Goal: Task Accomplishment & Management: Use online tool/utility

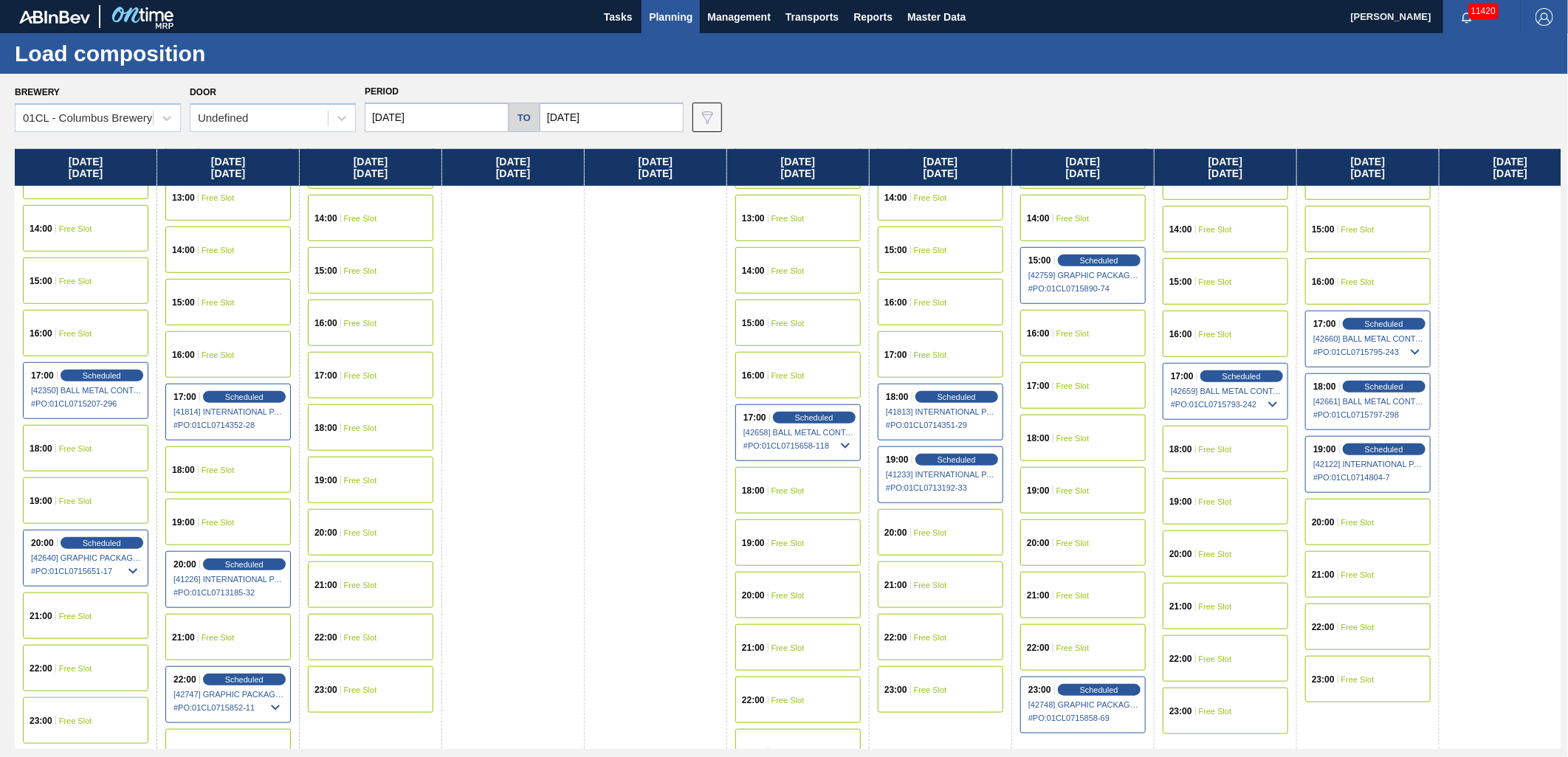
scroll to position [798, 0]
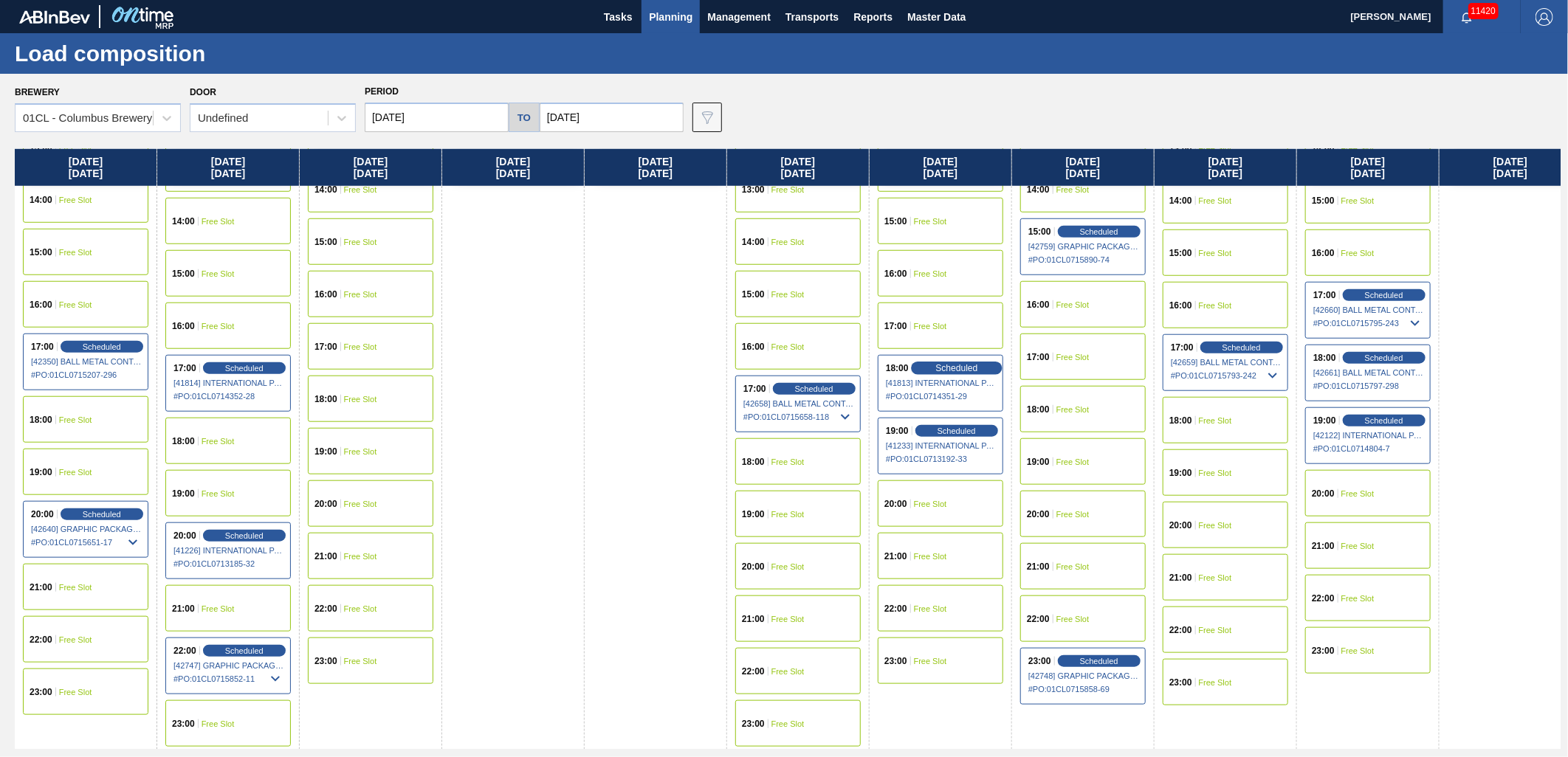
click at [957, 369] on span "Scheduled" at bounding box center [957, 368] width 42 height 10
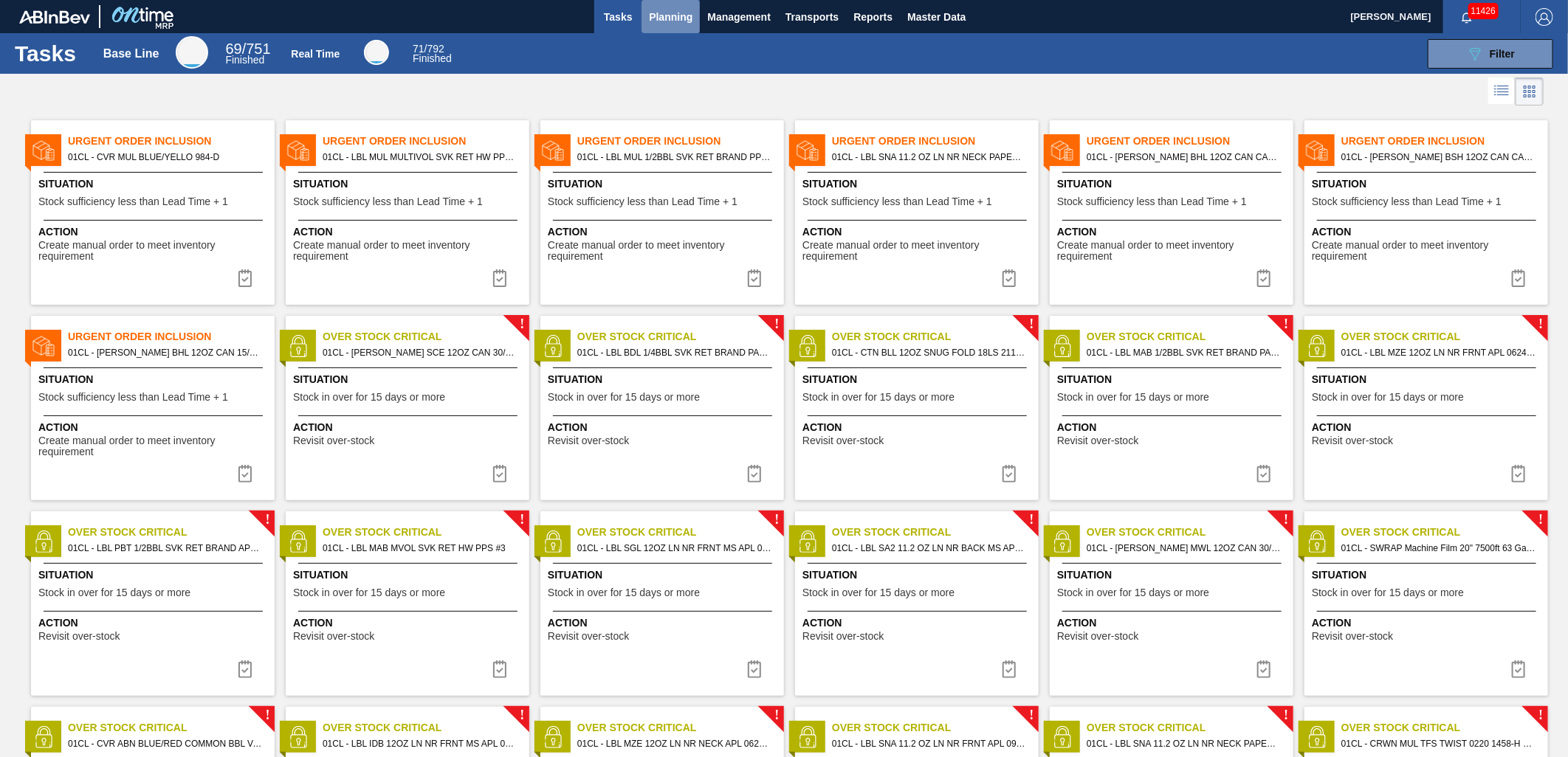
click at [678, 15] on span "Planning" at bounding box center [671, 17] width 44 height 18
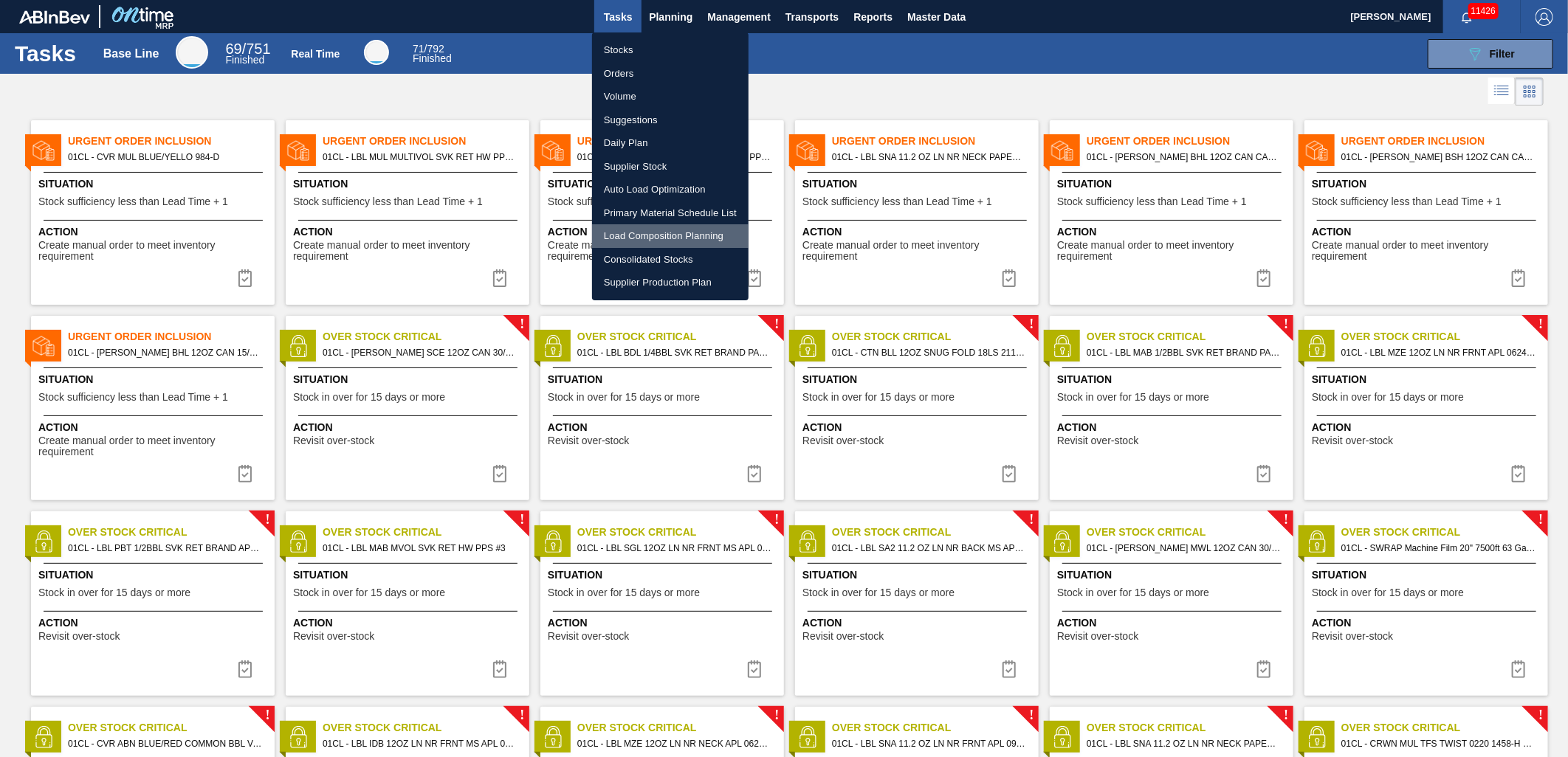
click at [647, 229] on li "Load Composition Planning" at bounding box center [671, 236] width 157 height 23
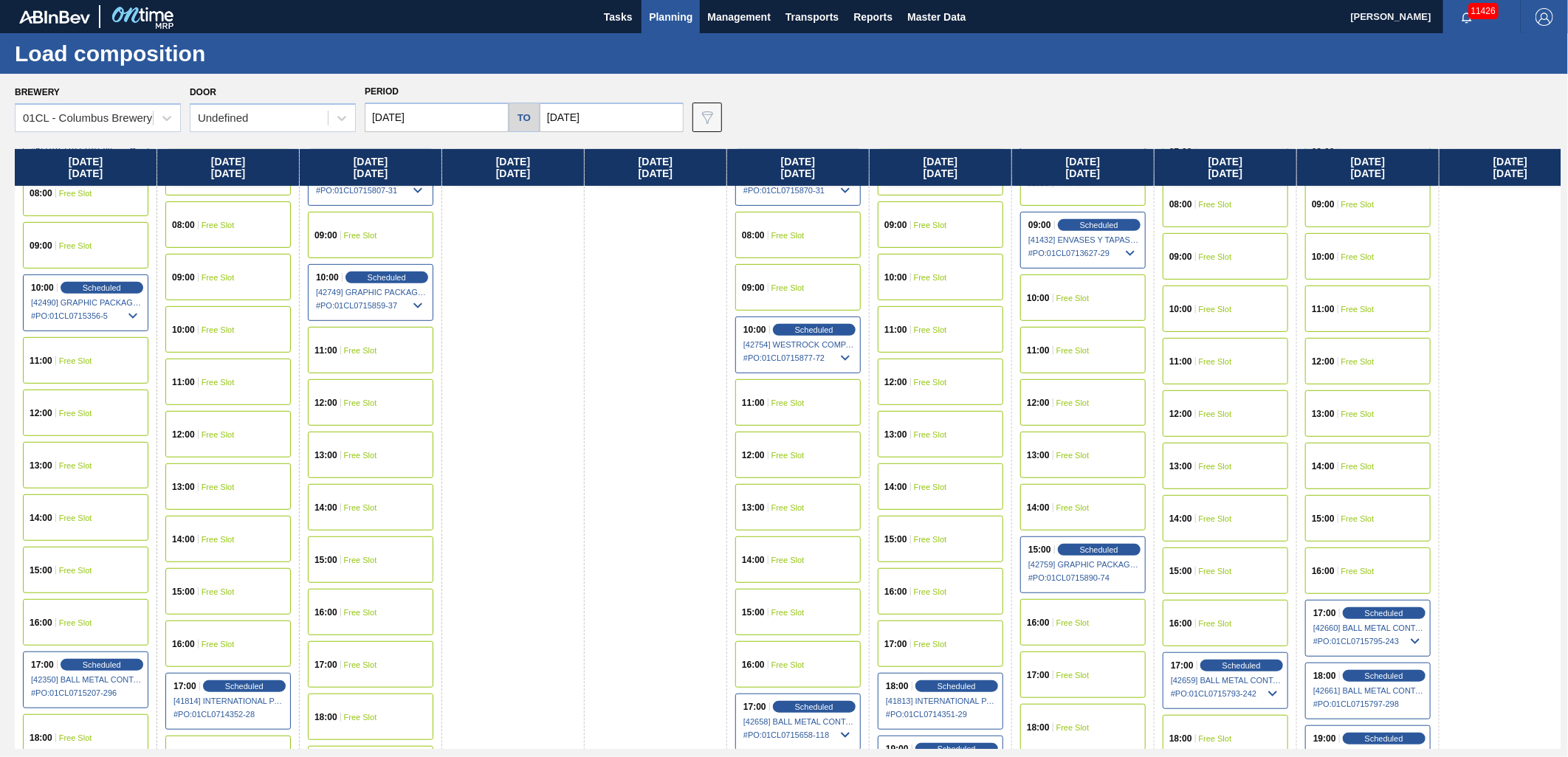
scroll to position [573, 0]
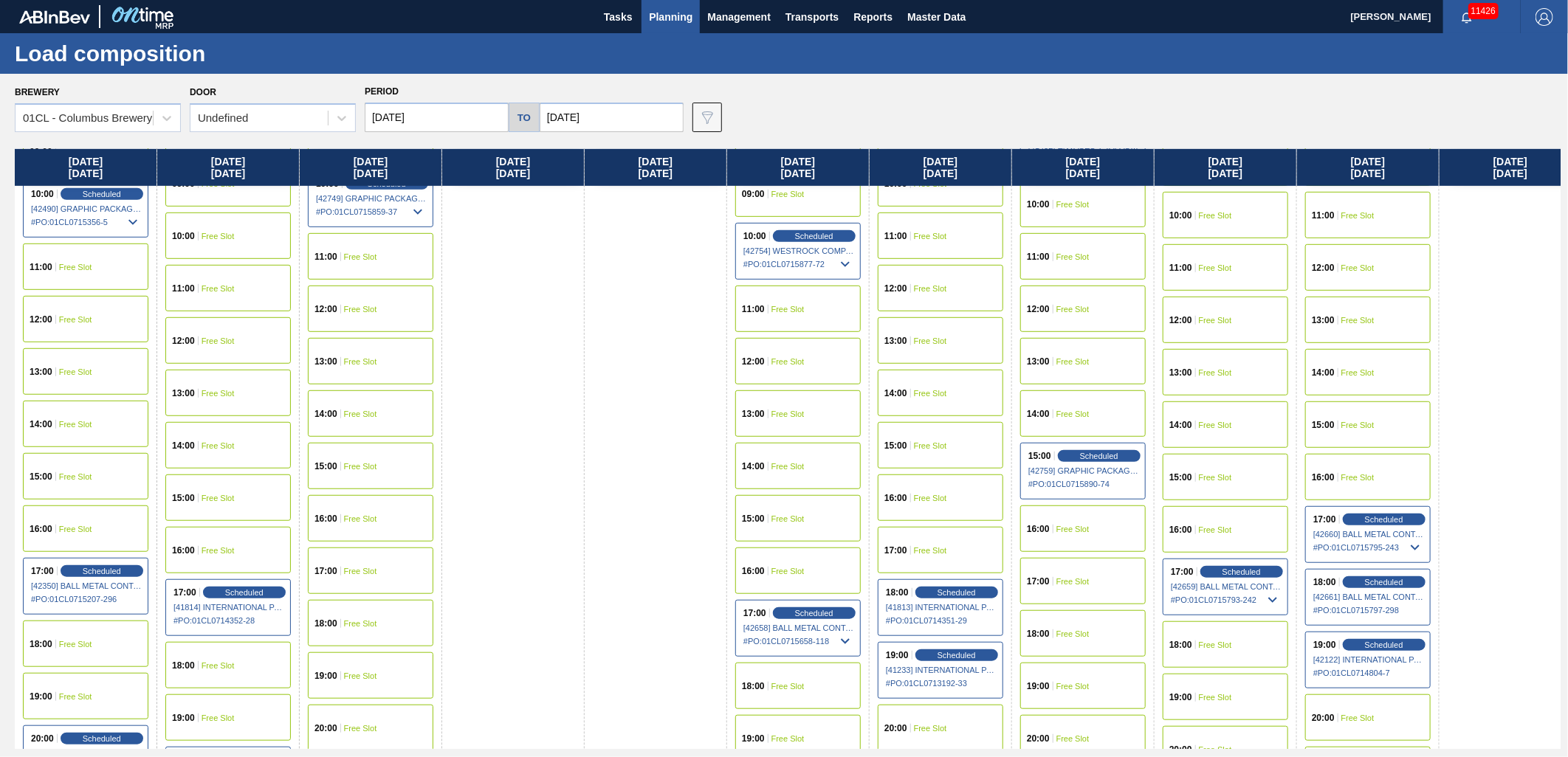
click at [961, 587] on div "Scheduled" at bounding box center [957, 593] width 83 height 12
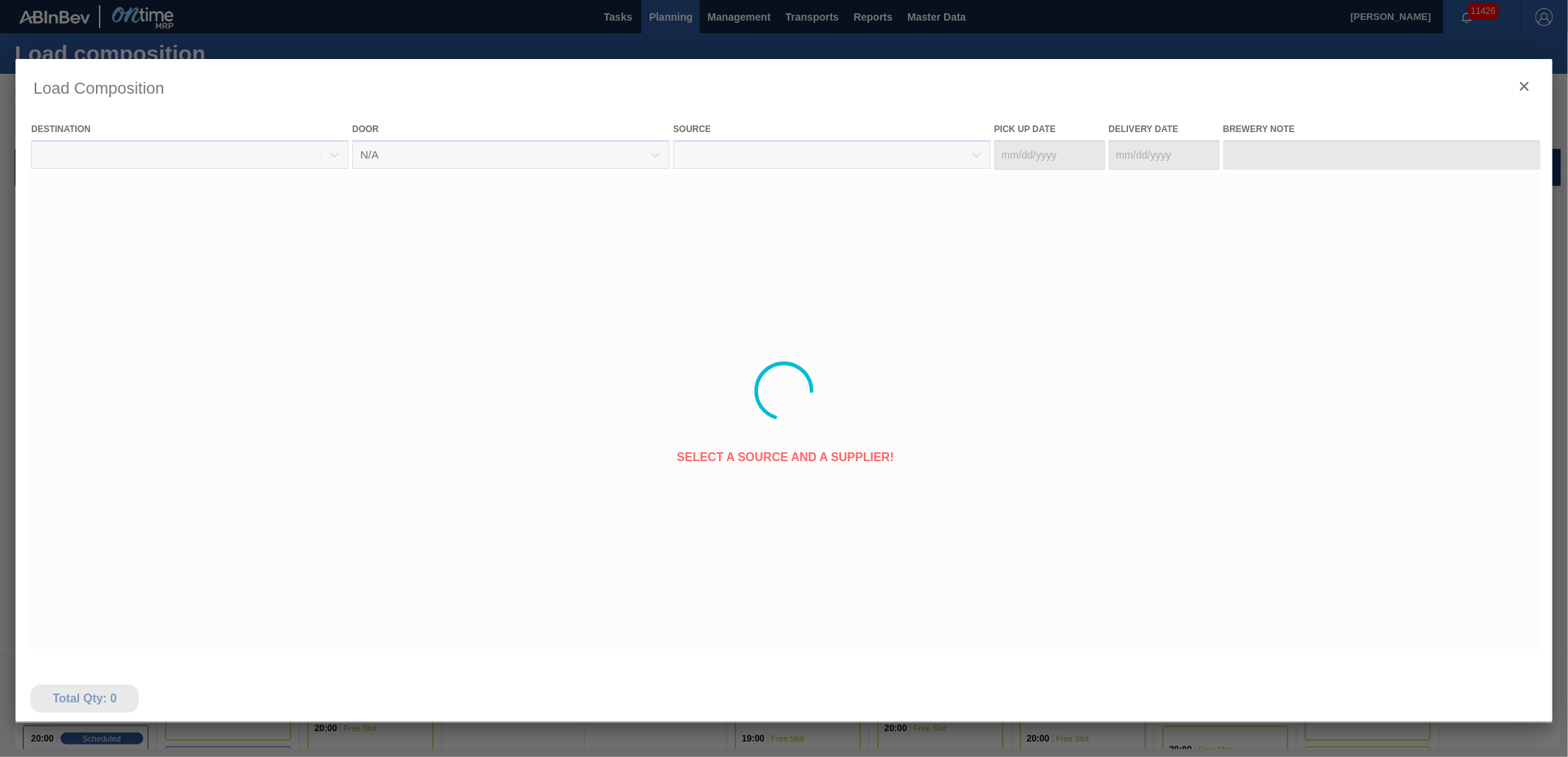
type Date "[DATE]"
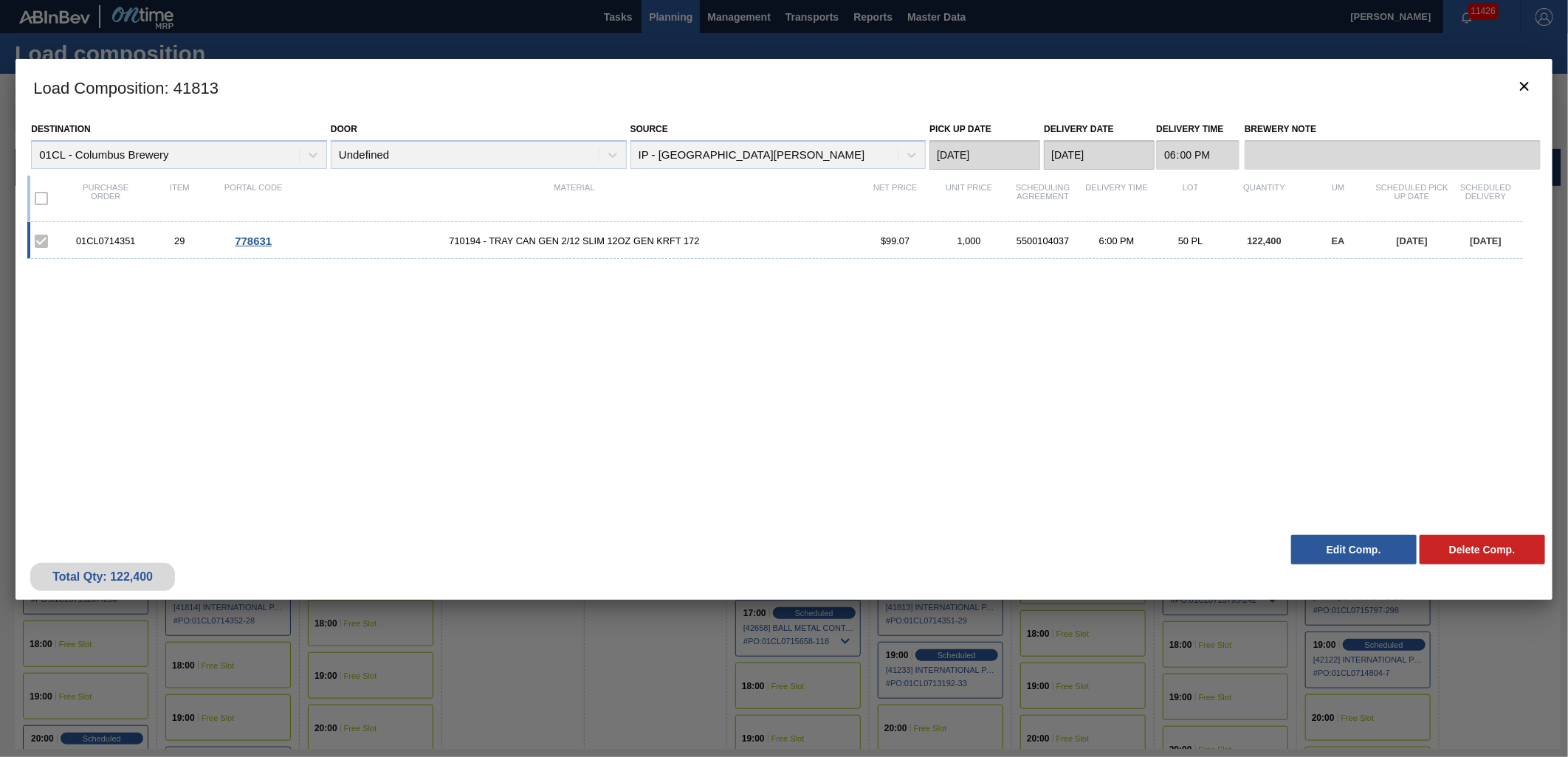
click at [1335, 551] on button "Edit Comp." at bounding box center [1354, 549] width 126 height 29
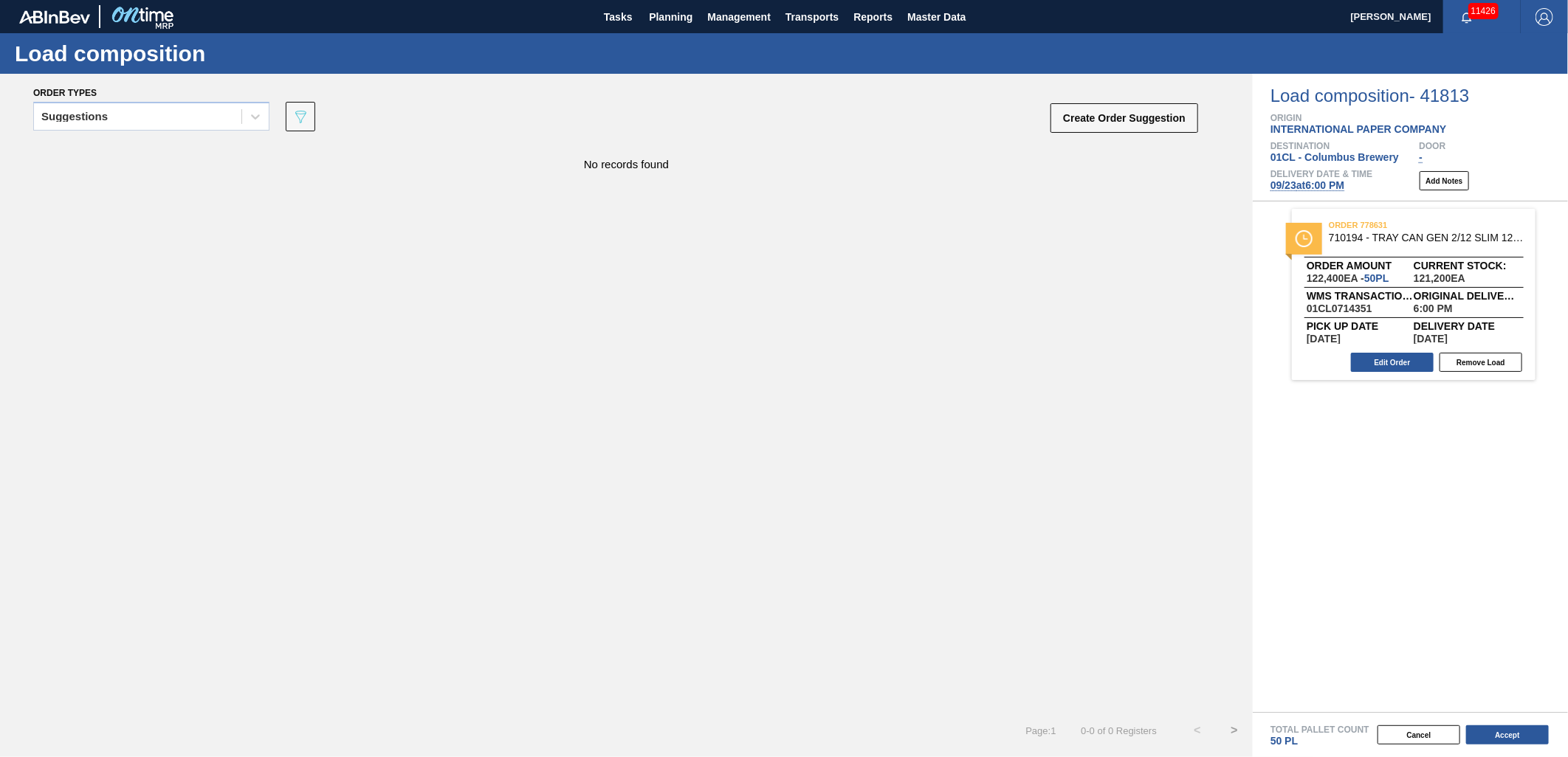
click at [1333, 188] on span "[DATE] 6:00 PM" at bounding box center [1307, 185] width 74 height 12
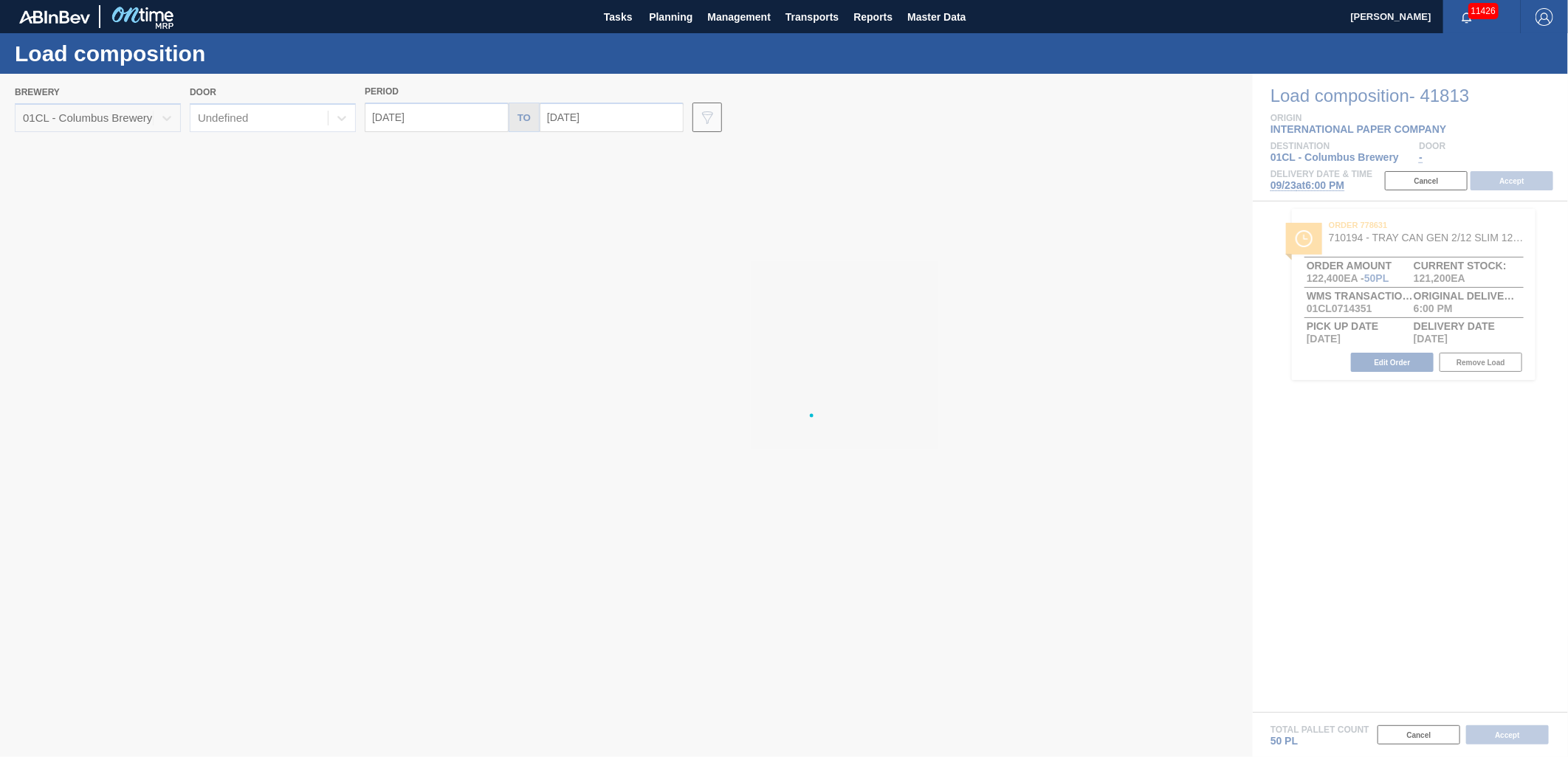
type input "[DATE]"
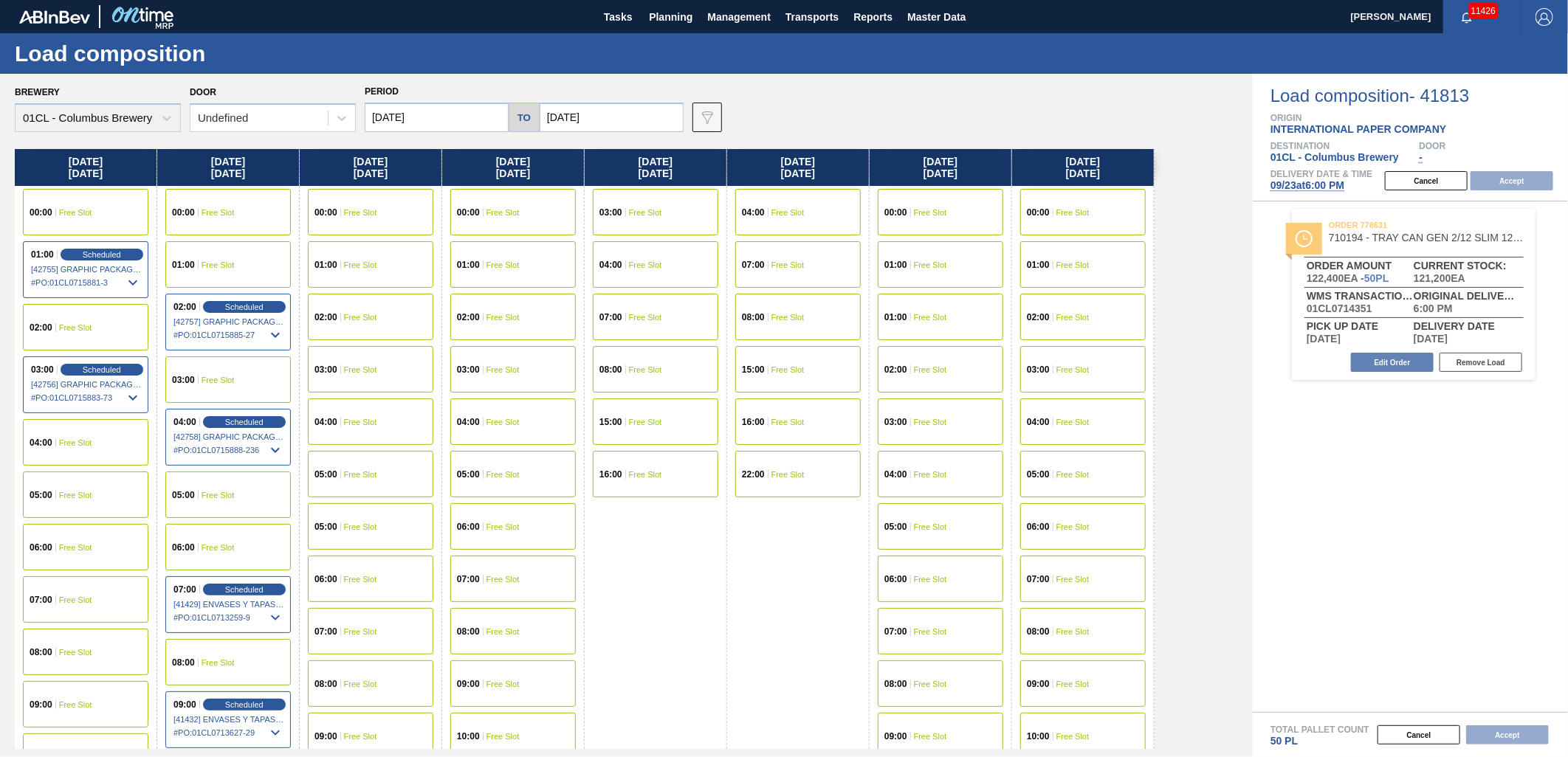
click at [646, 130] on input "[DATE]" at bounding box center [611, 117] width 144 height 29
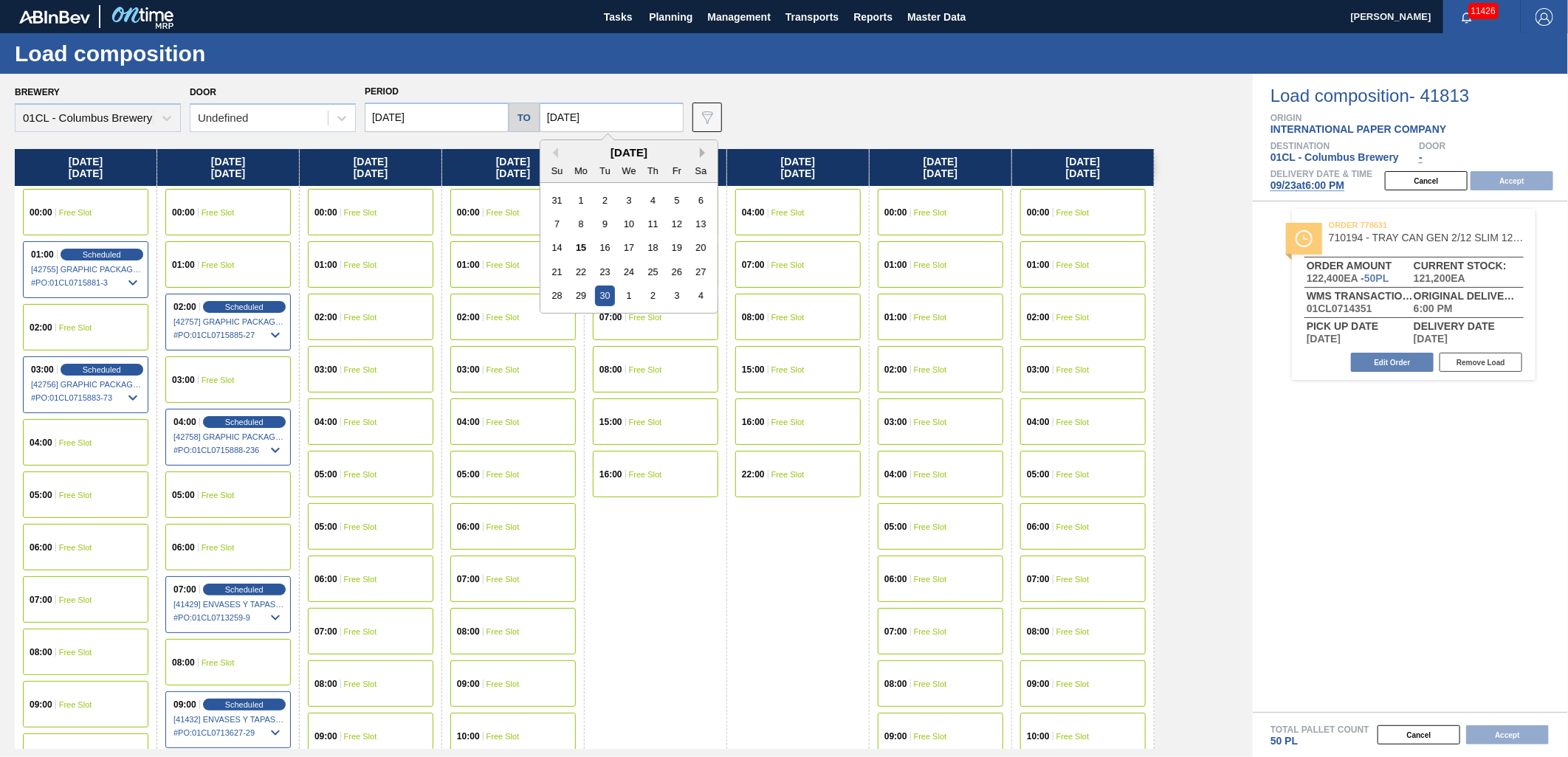
click at [700, 154] on button "Next Month" at bounding box center [705, 153] width 11 height 11
click at [622, 226] on div "8" at bounding box center [628, 224] width 20 height 20
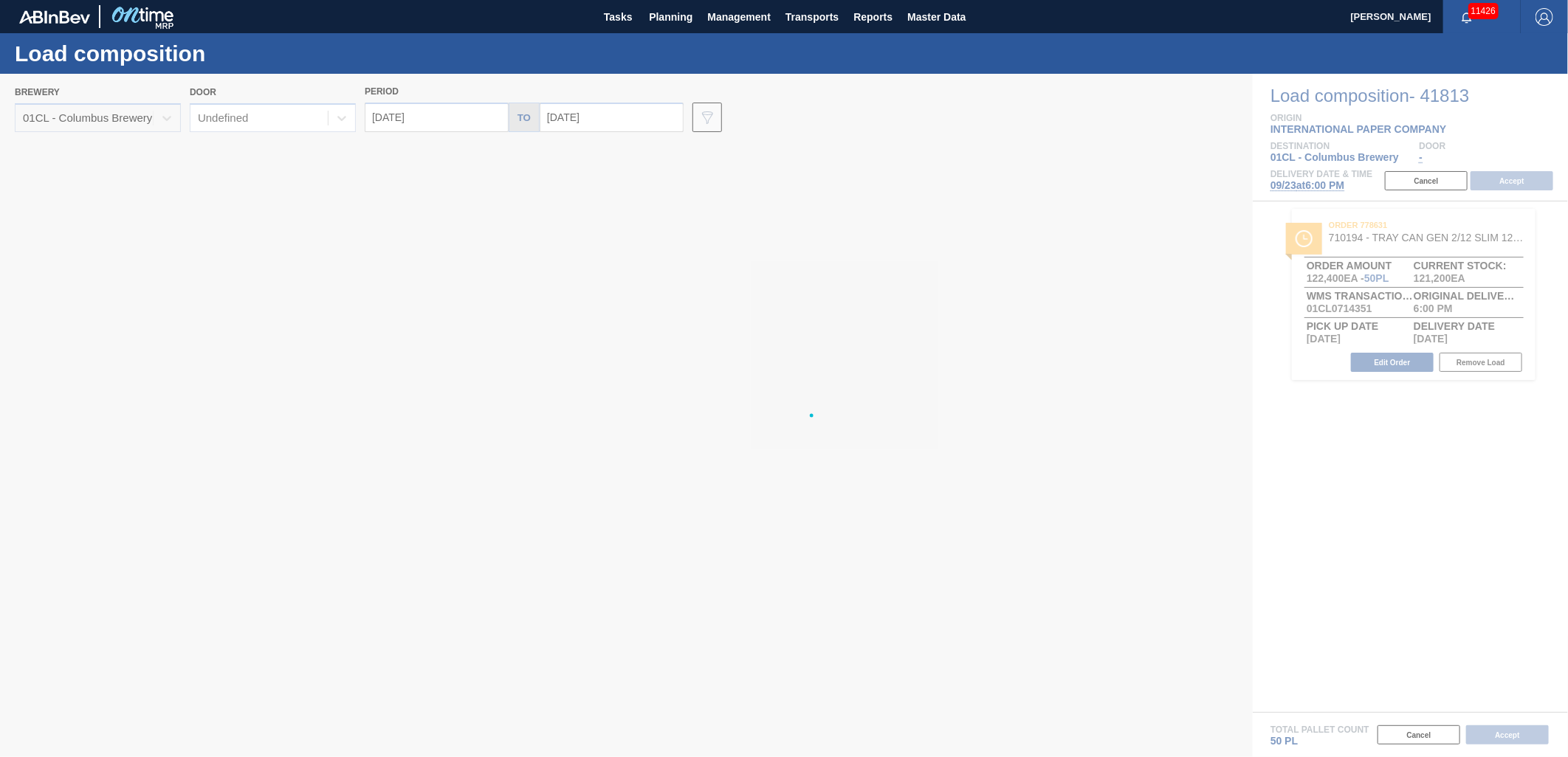
type input "[DATE]"
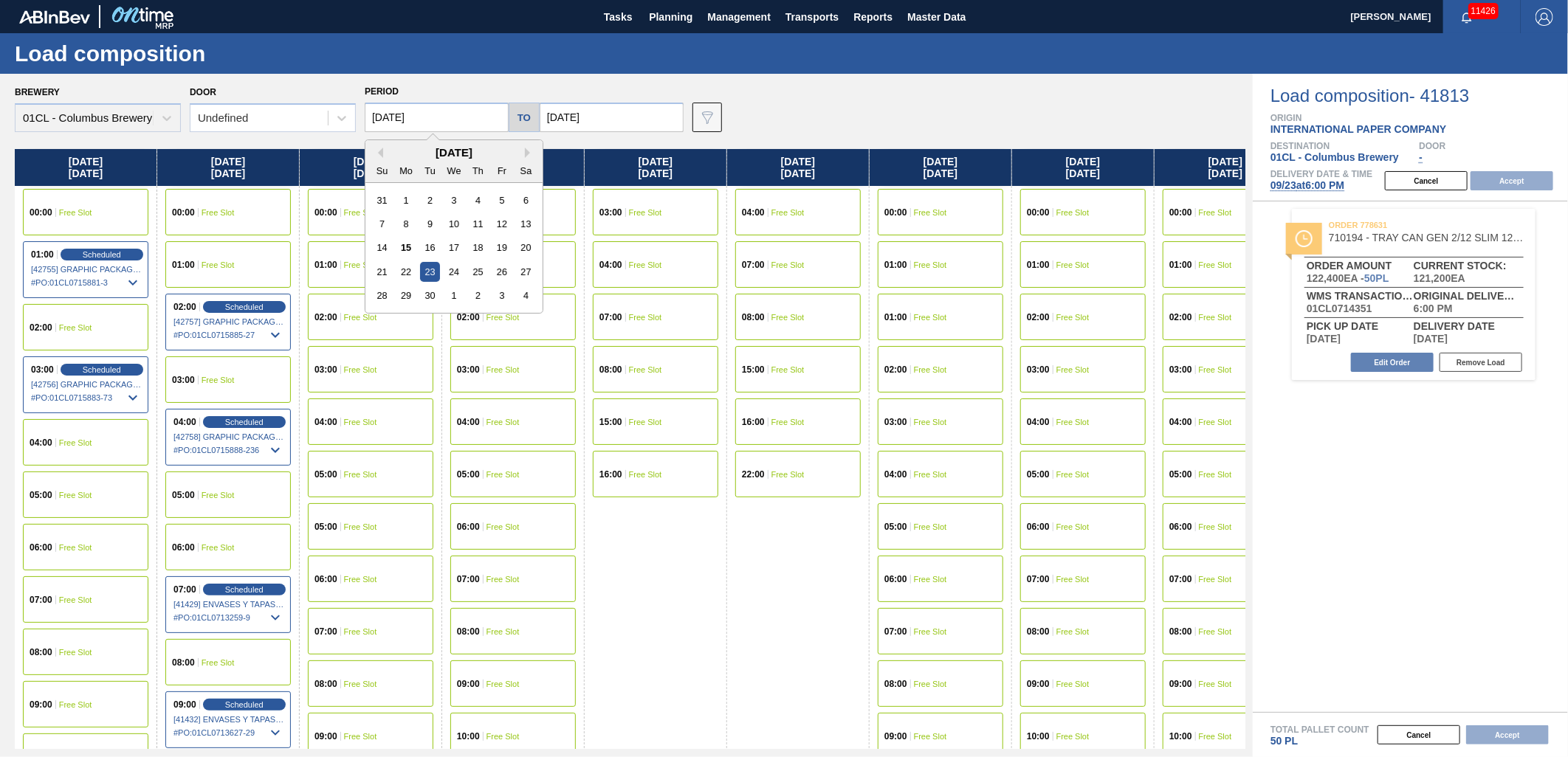
click at [453, 124] on input "[DATE]" at bounding box center [436, 117] width 144 height 29
click at [474, 294] on div "2" at bounding box center [478, 295] width 20 height 20
type input "[DATE]"
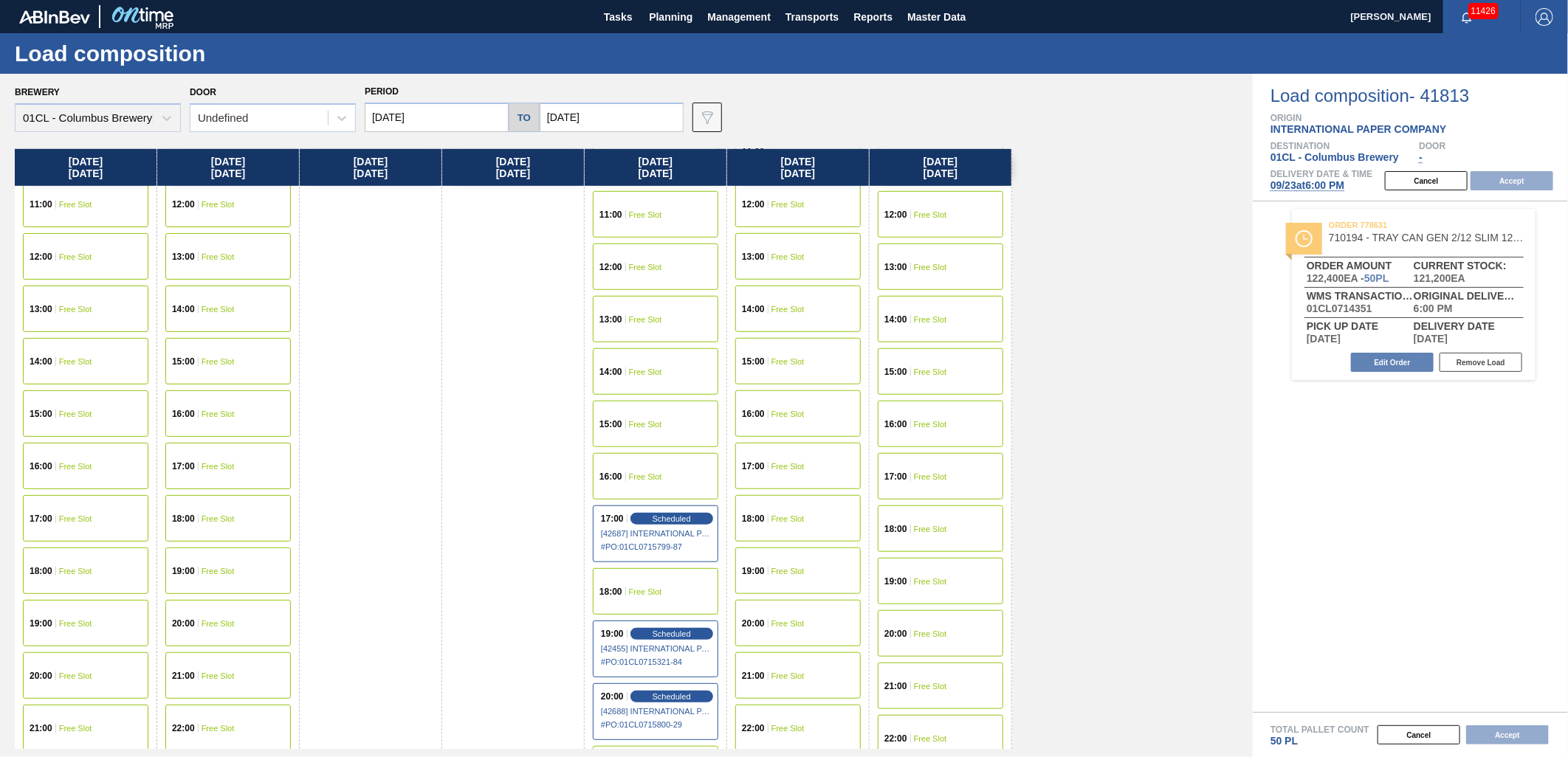
scroll to position [655, 0]
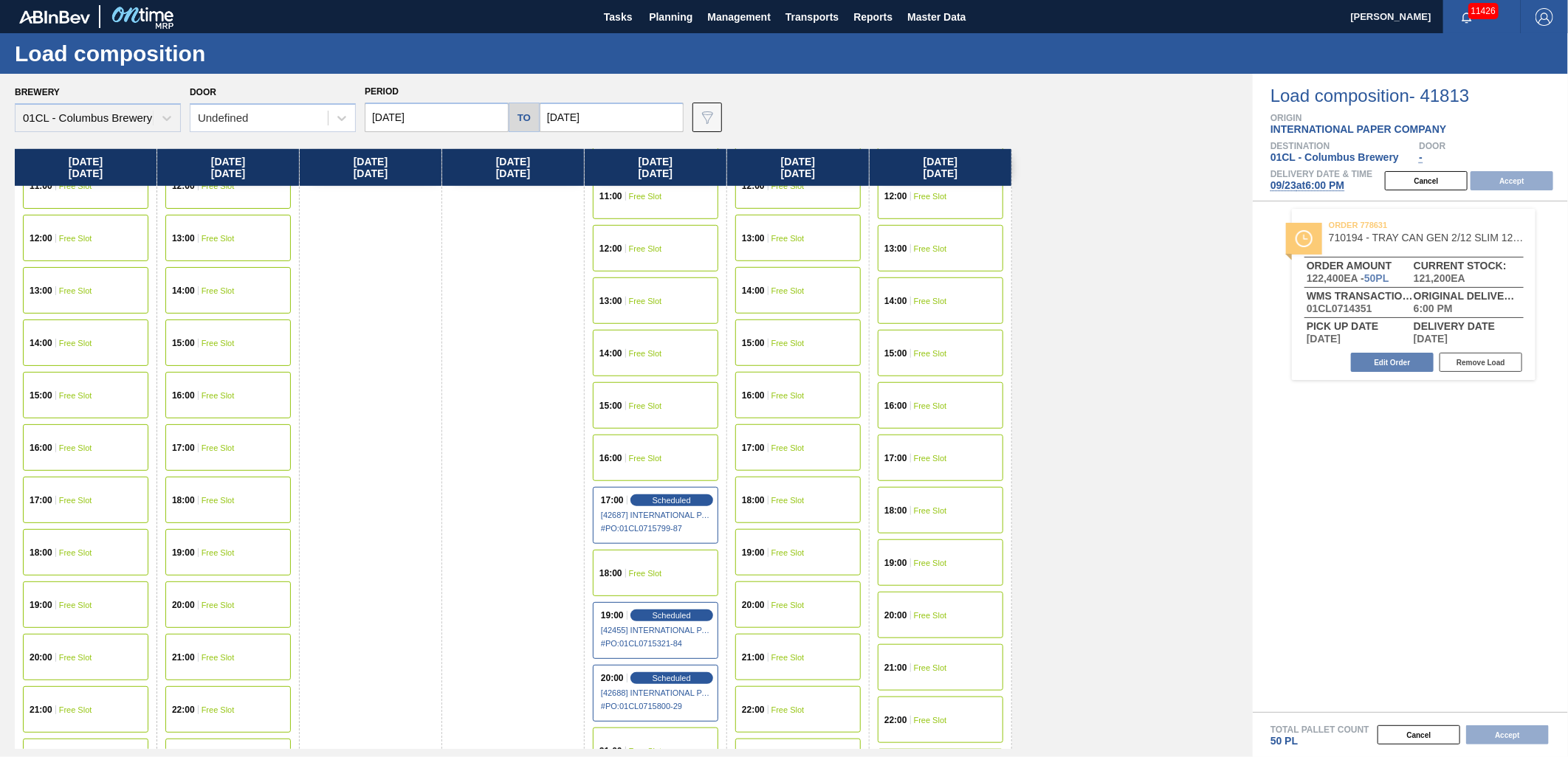
click at [963, 563] on div "19:00 Free Slot" at bounding box center [940, 563] width 126 height 47
click at [1508, 185] on button "Accept" at bounding box center [1512, 180] width 83 height 19
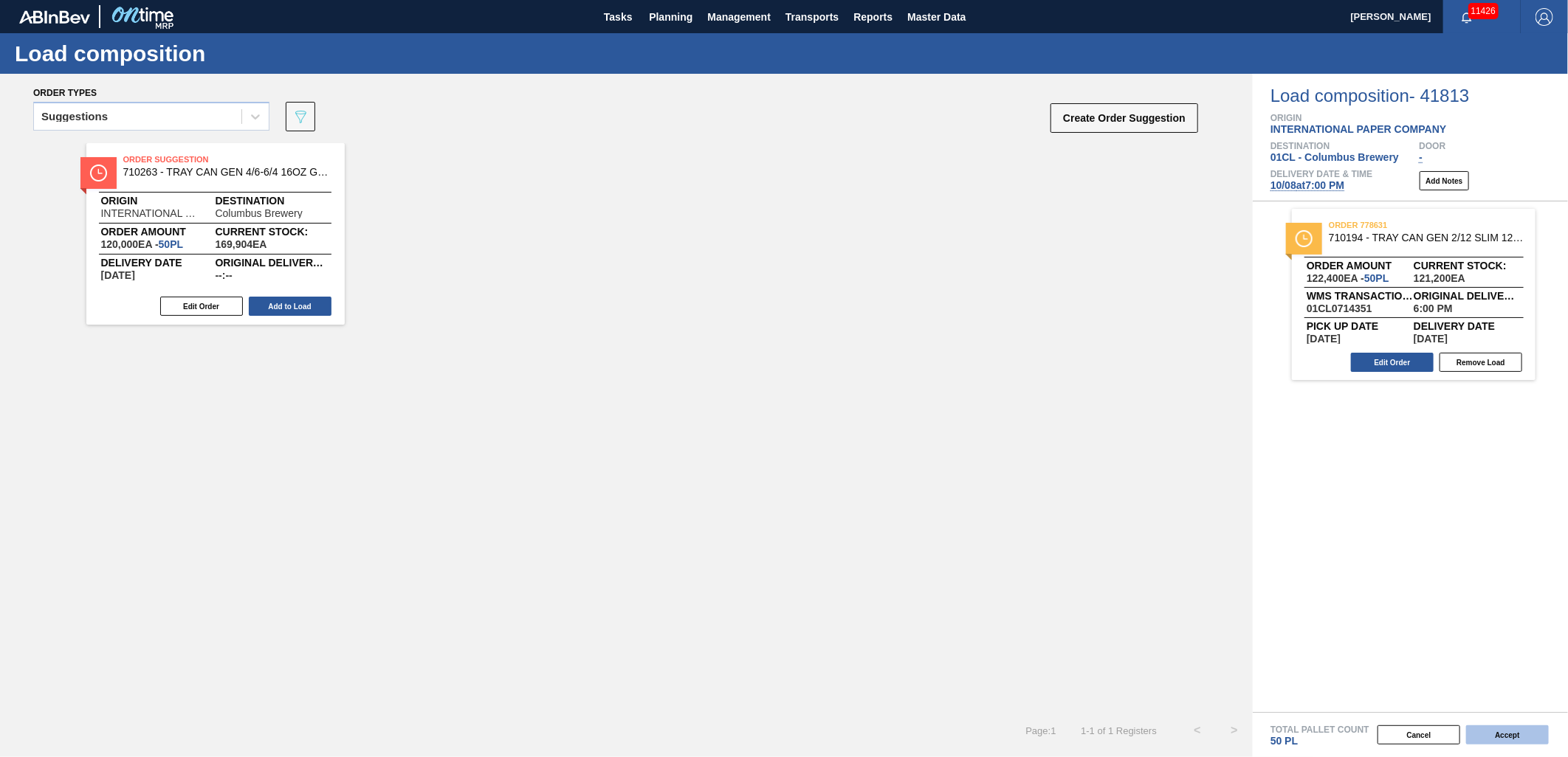
click at [1521, 738] on button "Accept" at bounding box center [1508, 734] width 83 height 19
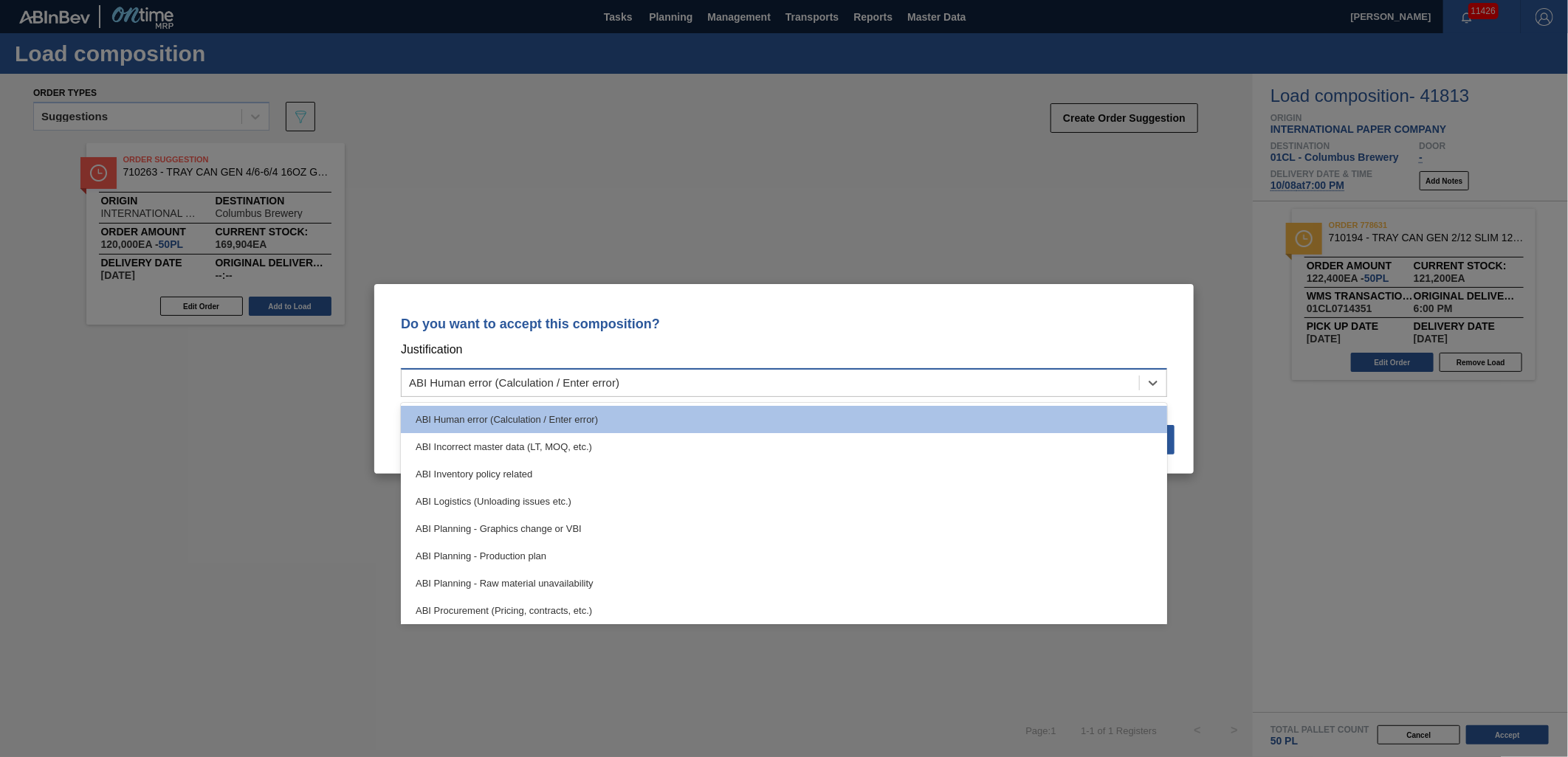
click at [1035, 385] on div "ABI Human error (Calculation / Enter error)" at bounding box center [770, 383] width 738 height 21
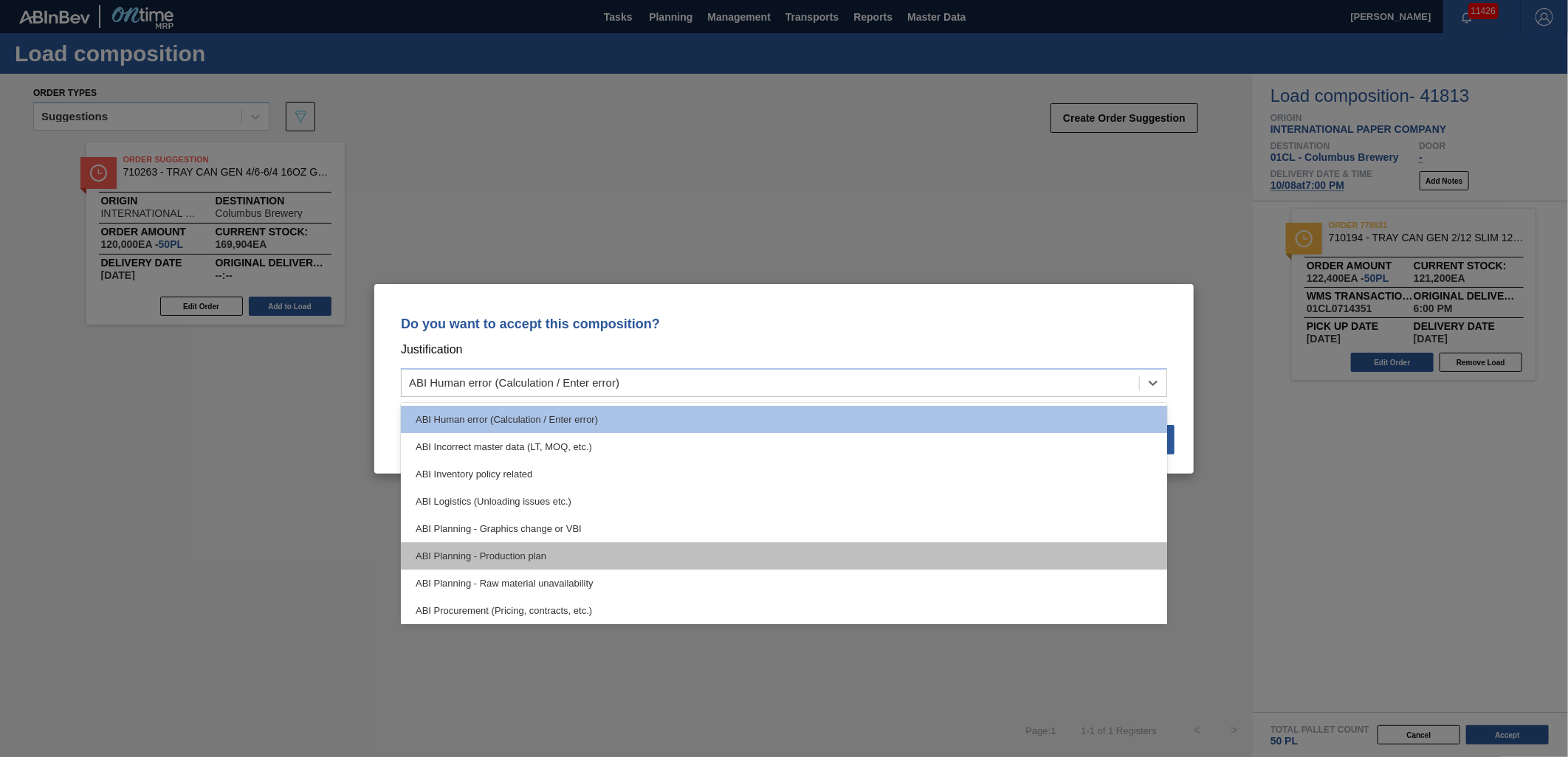
click at [667, 544] on div "ABI Planning - Production plan" at bounding box center [784, 556] width 766 height 27
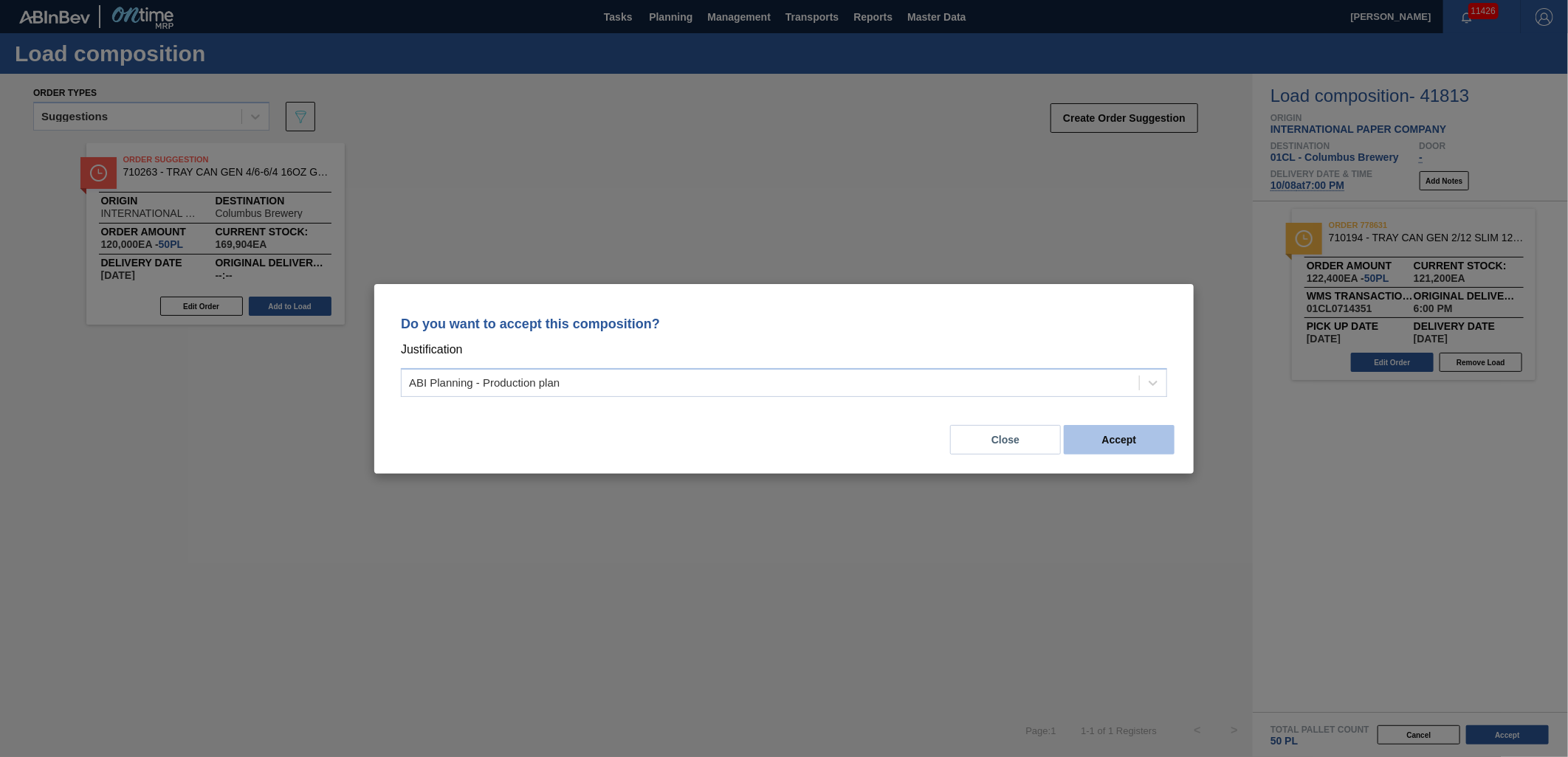
click at [1113, 443] on button "Accept" at bounding box center [1119, 439] width 111 height 29
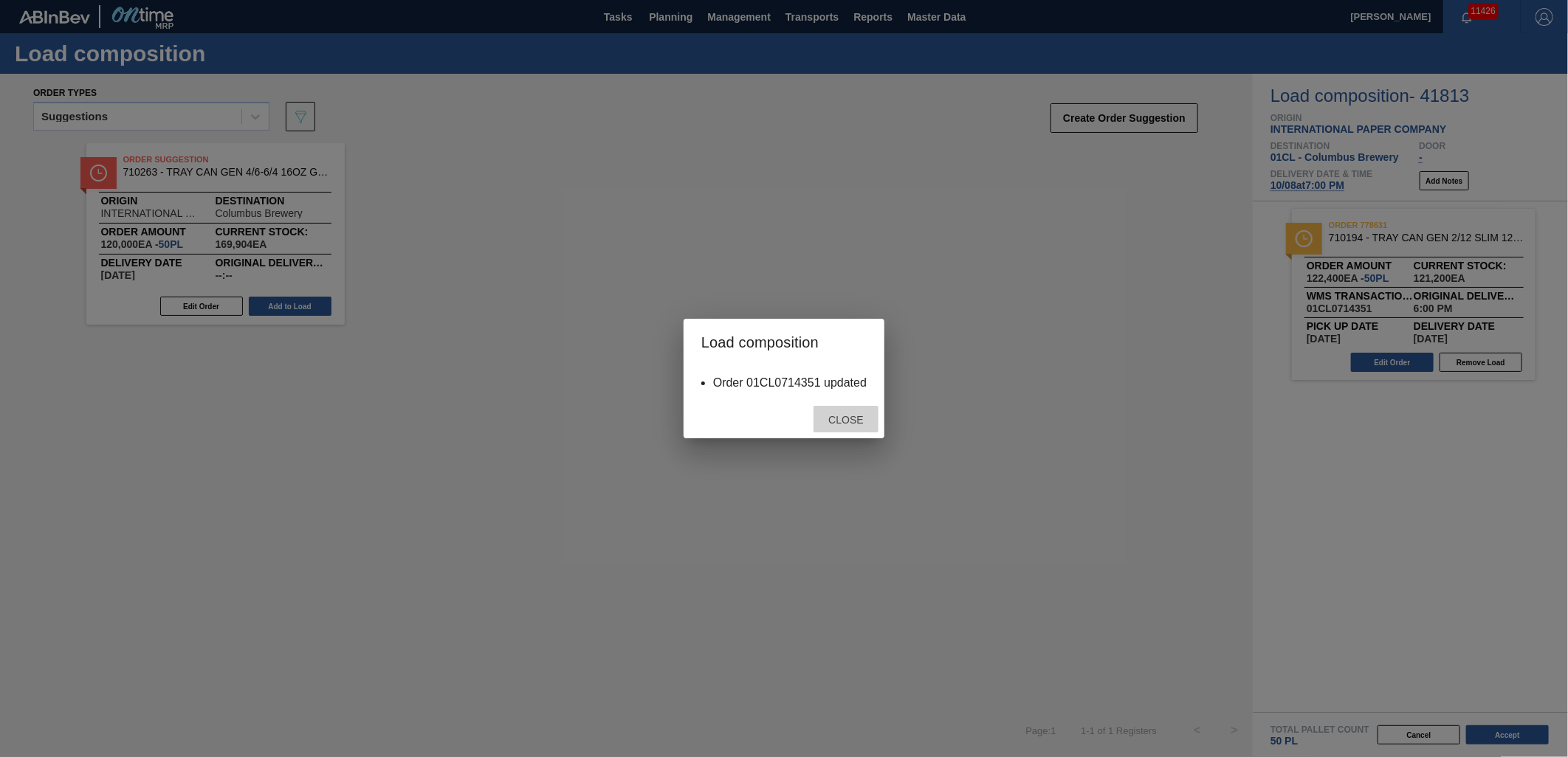
click at [843, 423] on span "Close" at bounding box center [845, 420] width 58 height 12
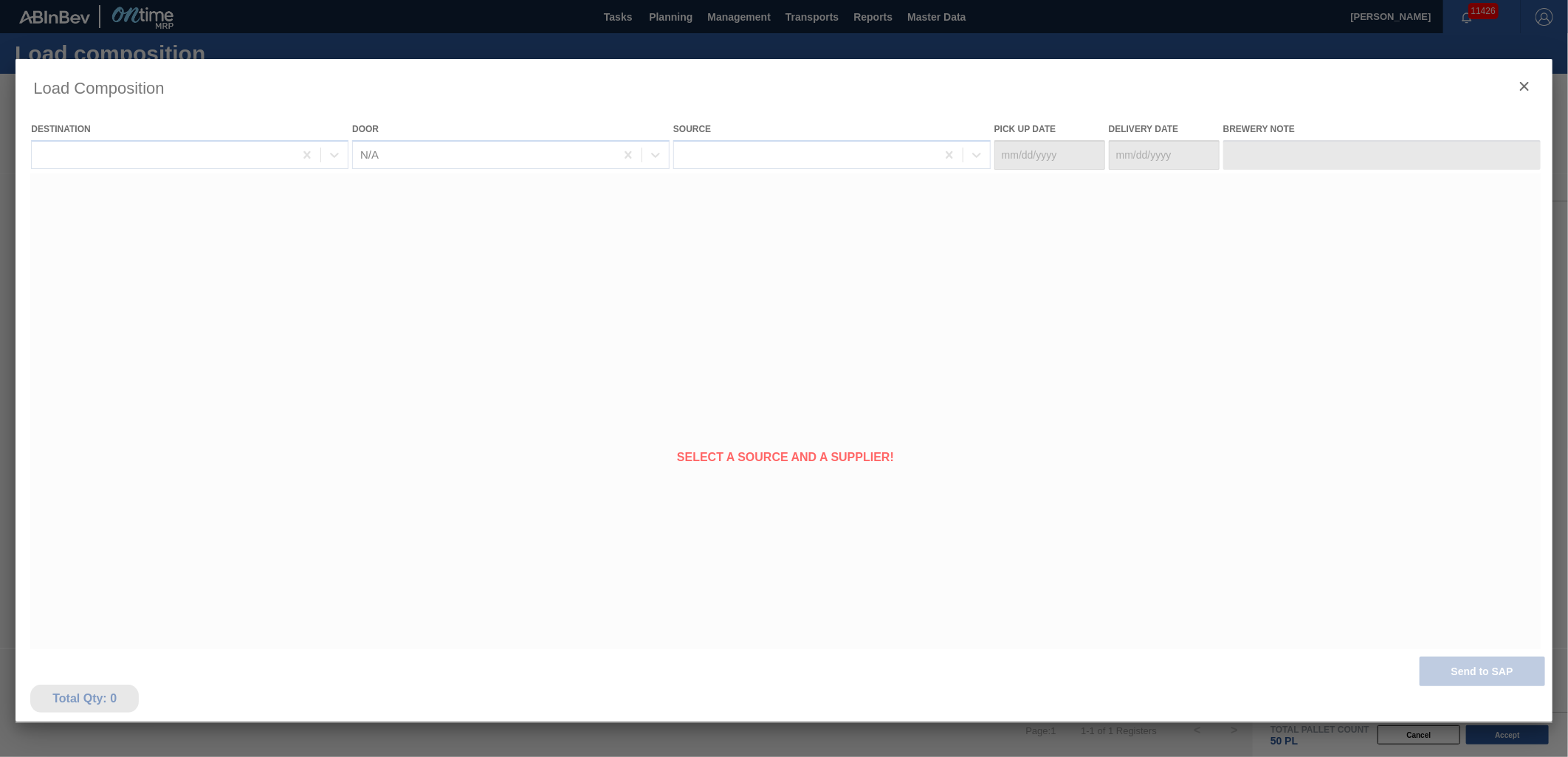
type Date "[DATE]"
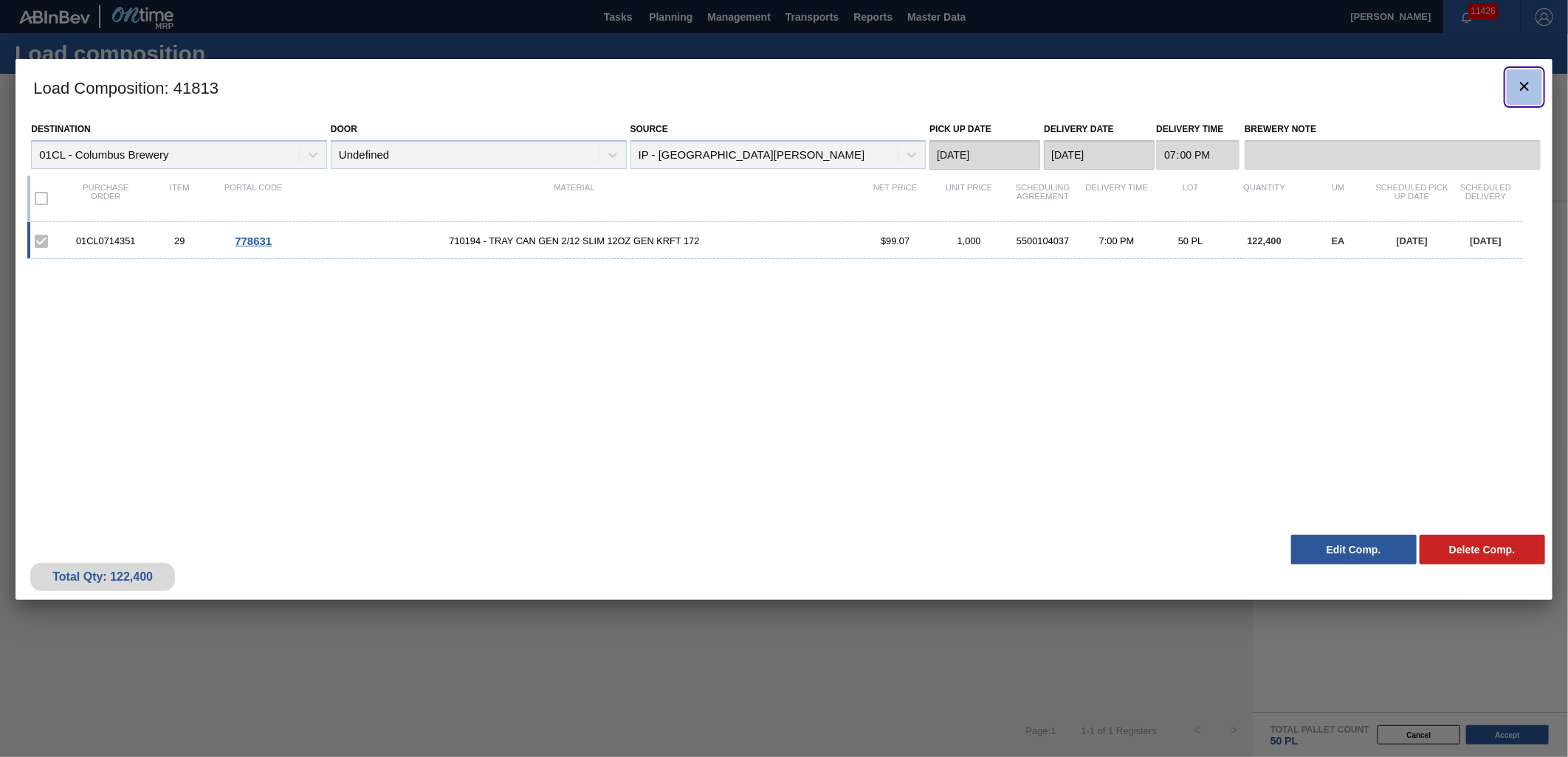
click at [1530, 87] on icon "botão de ícone" at bounding box center [1525, 87] width 18 height 18
